Goal: Information Seeking & Learning: Learn about a topic

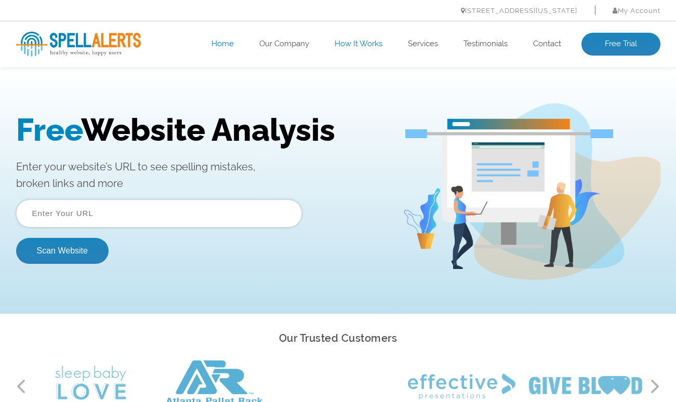
click at [365, 45] on link "How It Works" at bounding box center [359, 44] width 48 height 10
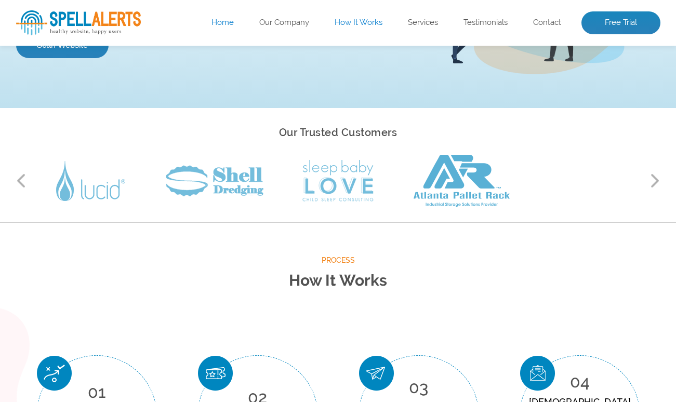
scroll to position [204, 0]
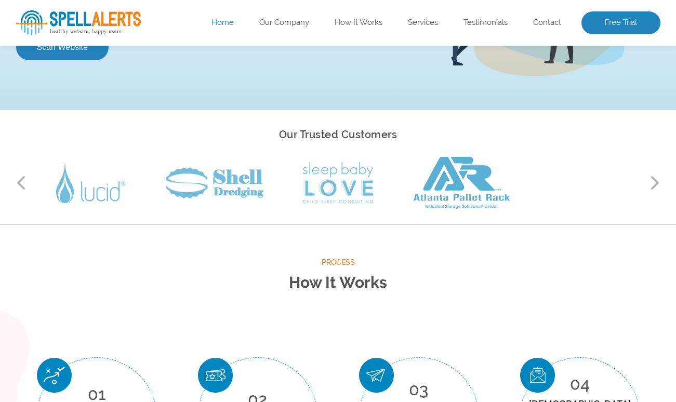
click at [661, 178] on div "Our Trusted Customers Previous Next" at bounding box center [338, 167] width 660 height 83
click at [657, 178] on button "Next" at bounding box center [655, 183] width 10 height 16
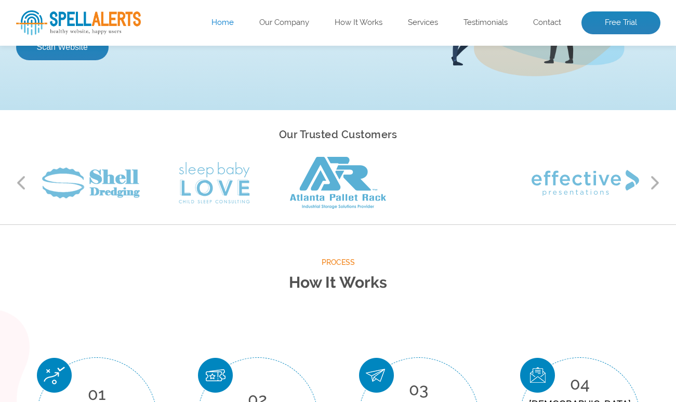
click at [656, 180] on button "Next" at bounding box center [655, 183] width 10 height 16
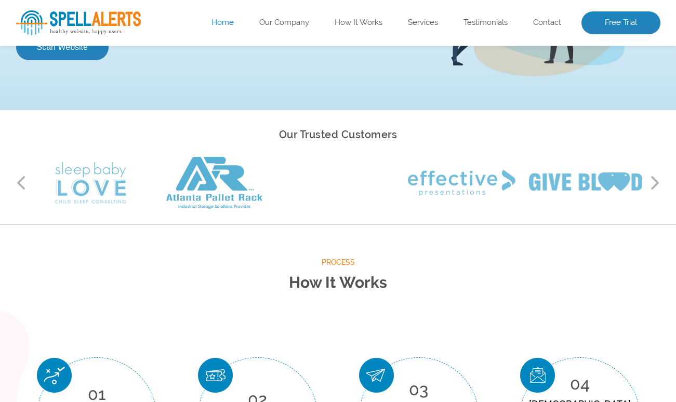
click at [656, 180] on button "Next" at bounding box center [655, 183] width 10 height 16
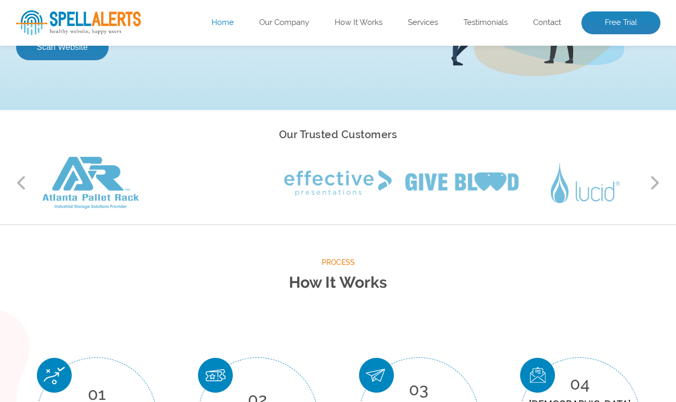
click at [656, 180] on button "Next" at bounding box center [655, 183] width 10 height 16
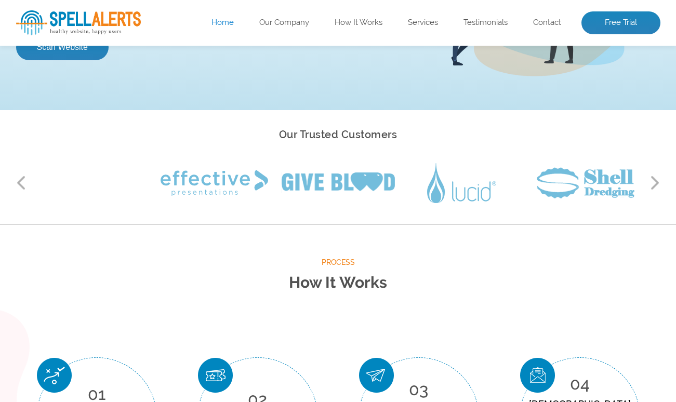
click at [656, 180] on button "Next" at bounding box center [655, 183] width 10 height 16
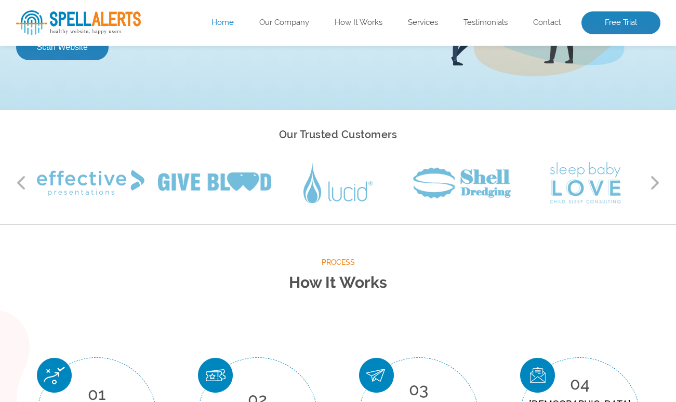
click at [656, 180] on button "Next" at bounding box center [655, 183] width 10 height 16
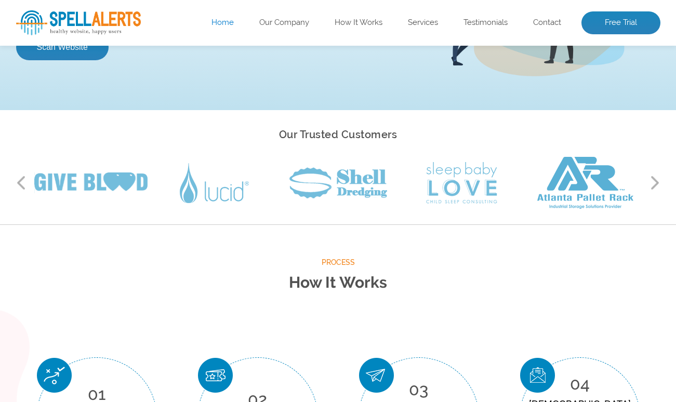
click at [656, 180] on button "Next" at bounding box center [655, 183] width 10 height 16
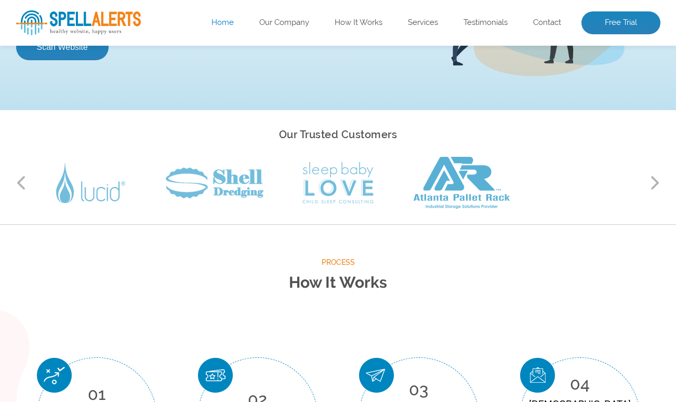
click at [656, 180] on button "Next" at bounding box center [655, 183] width 10 height 16
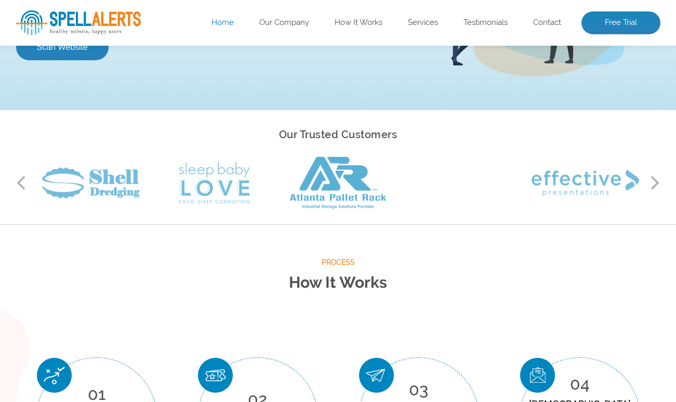
scroll to position [0, 0]
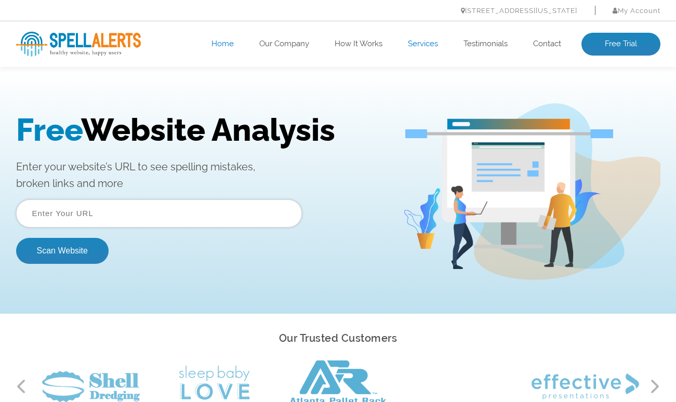
click at [426, 44] on link "Services" at bounding box center [423, 44] width 30 height 10
